Goal: Information Seeking & Learning: Find specific page/section

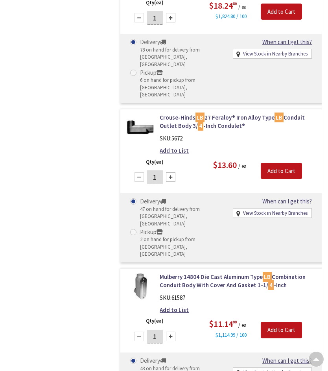
scroll to position [928, 0]
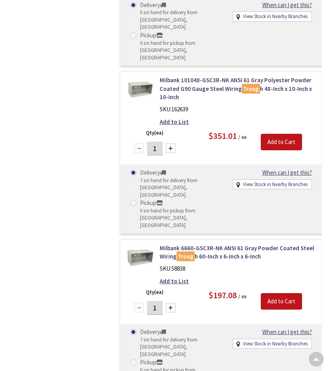
scroll to position [2849, 0]
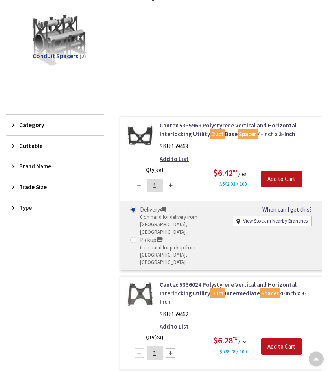
scroll to position [48, 0]
